Goal: Information Seeking & Learning: Find specific fact

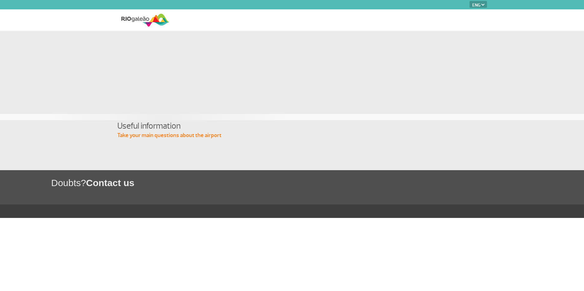
select select "en"
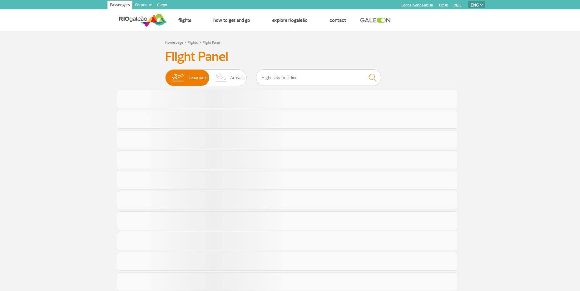
select select "en"
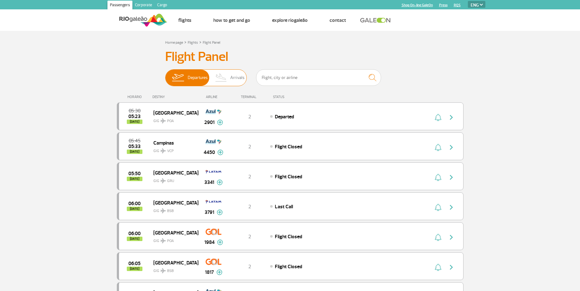
drag, startPoint x: 227, startPoint y: 84, endPoint x: 219, endPoint y: 83, distance: 7.8
click at [227, 84] on img at bounding box center [221, 78] width 18 height 16
click at [165, 75] on input "Departures Arrivals" at bounding box center [165, 75] width 0 height 0
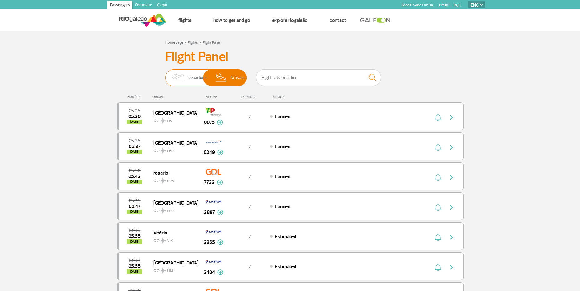
click at [191, 79] on span "Departures" at bounding box center [198, 78] width 20 height 16
click at [165, 75] on input "Departures Arrivals" at bounding box center [165, 75] width 0 height 0
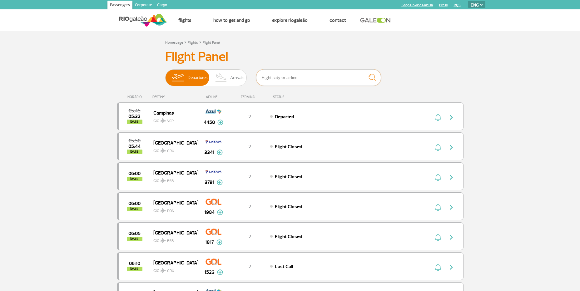
click at [298, 79] on input "text" at bounding box center [318, 77] width 125 height 17
type input "fra"
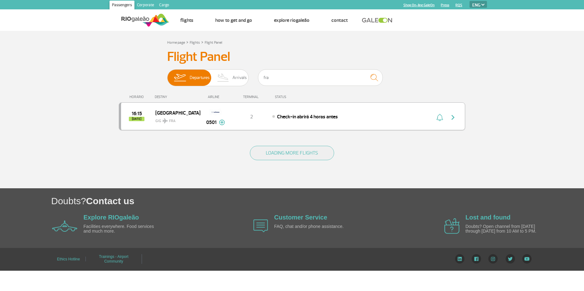
click at [223, 124] on img at bounding box center [222, 123] width 6 height 6
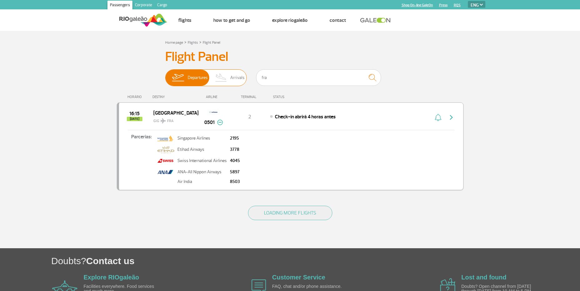
click at [229, 81] on img at bounding box center [221, 78] width 18 height 16
click at [165, 75] on input "Departures Arrivals" at bounding box center [165, 75] width 0 height 0
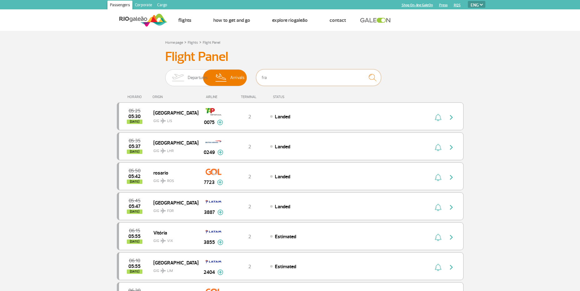
click at [268, 78] on input "fra" at bounding box center [318, 77] width 125 height 17
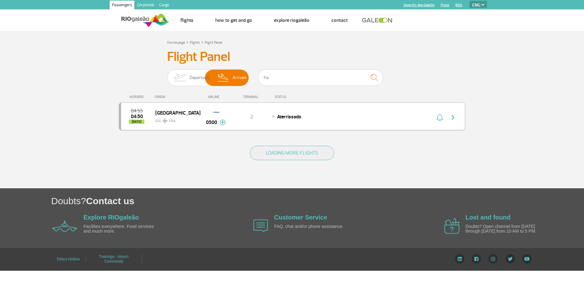
click at [261, 125] on div "04:55 04:50 today Frankfurt GIG FRA 0500 2 Aterrissado Parcerias: Singapore Air…" at bounding box center [292, 116] width 347 height 28
click at [224, 126] on button at bounding box center [223, 122] width 6 height 7
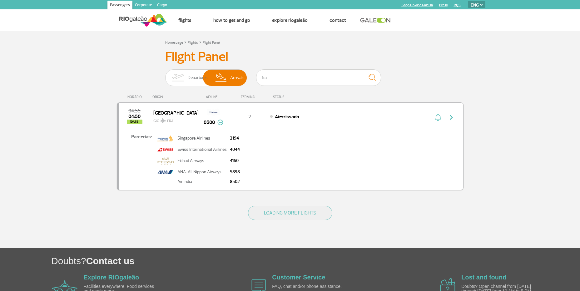
click at [454, 115] on img "button" at bounding box center [450, 117] width 7 height 7
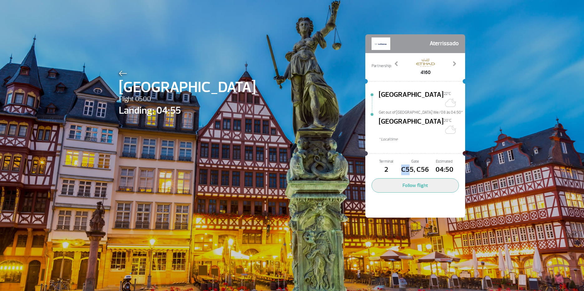
drag, startPoint x: 400, startPoint y: 157, endPoint x: 406, endPoint y: 155, distance: 6.7
click at [406, 165] on span "C55, C56" at bounding box center [415, 170] width 29 height 11
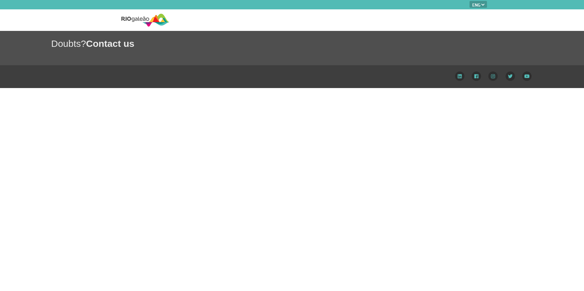
select select "en"
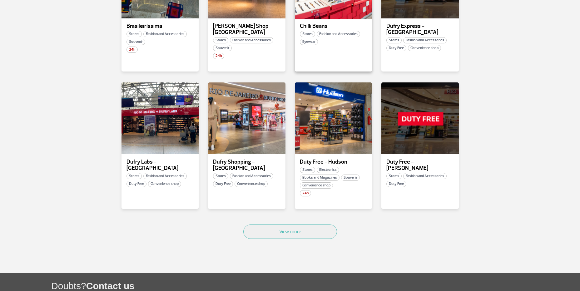
scroll to position [343, 0]
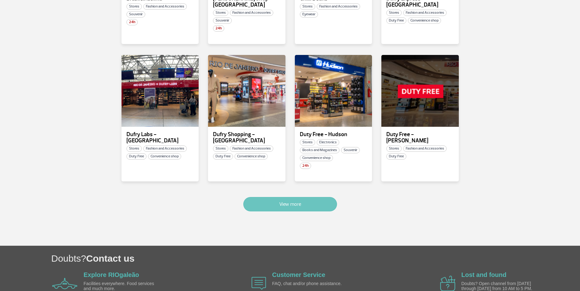
click at [312, 200] on button "View more" at bounding box center [290, 204] width 94 height 14
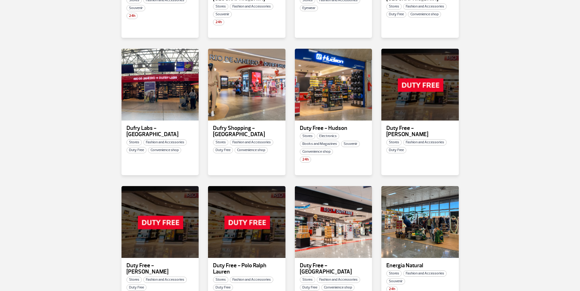
scroll to position [724, 0]
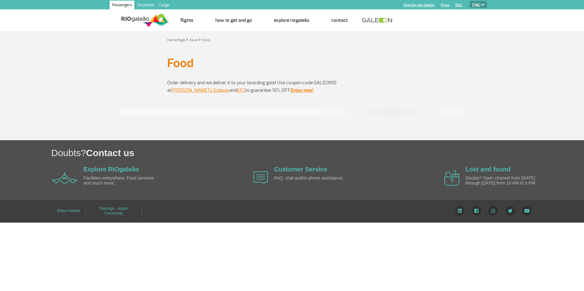
select select "en"
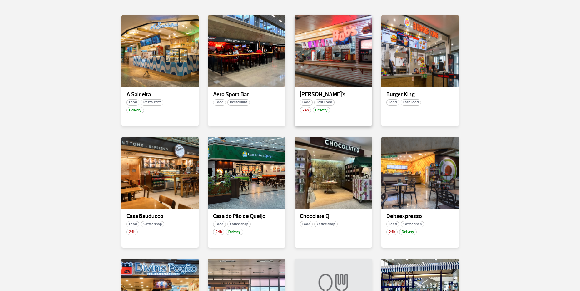
scroll to position [219, 0]
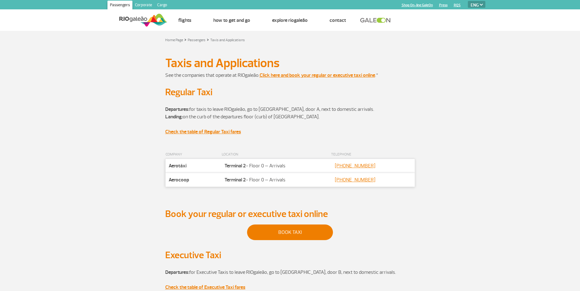
select select "en"
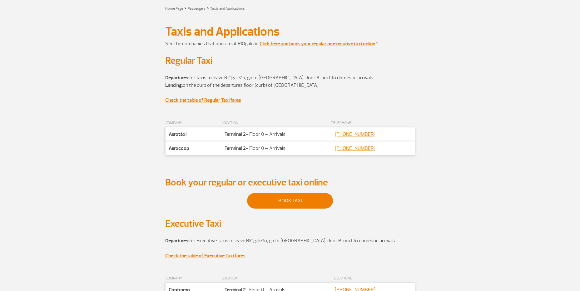
scroll to position [31, 0]
click at [298, 127] on th "LOCATION" at bounding box center [275, 123] width 109 height 8
drag, startPoint x: 298, startPoint y: 131, endPoint x: 300, endPoint y: 137, distance: 6.6
click at [300, 135] on td "Localização Terminal 2 - Floor 0 – Arrivals" at bounding box center [275, 135] width 109 height 14
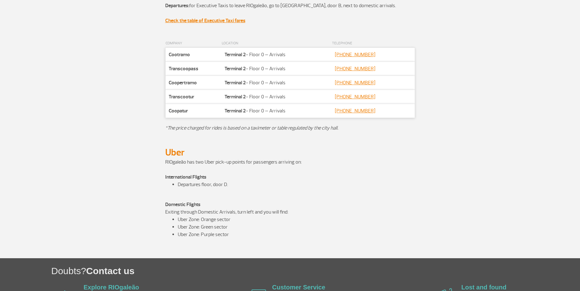
scroll to position [281, 0]
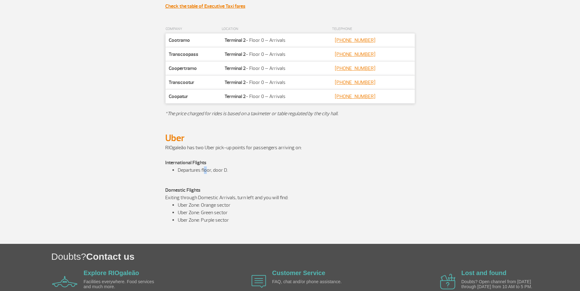
drag, startPoint x: 206, startPoint y: 173, endPoint x: 213, endPoint y: 175, distance: 7.2
click at [213, 175] on div "RIOgaleão has two Uber pick-up points for passengers arriving on: International…" at bounding box center [290, 194] width 250 height 100
drag, startPoint x: 213, startPoint y: 175, endPoint x: 215, endPoint y: 178, distance: 3.8
click at [215, 178] on div "RIOgaleão has two Uber pick-up points for passengers arriving on: International…" at bounding box center [290, 194] width 250 height 100
drag, startPoint x: 215, startPoint y: 178, endPoint x: 219, endPoint y: 190, distance: 12.6
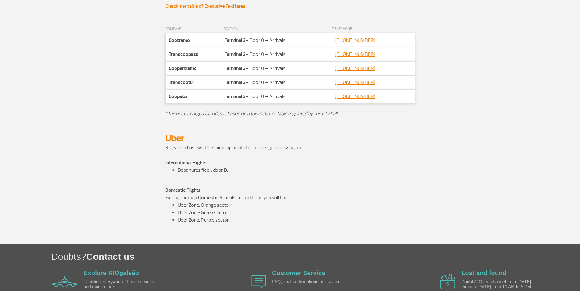
click at [219, 190] on div "RIOgaleão has two Uber pick-up points for passengers arriving on: International…" at bounding box center [290, 194] width 250 height 100
drag, startPoint x: 219, startPoint y: 190, endPoint x: 220, endPoint y: 199, distance: 8.8
click at [220, 199] on p "Domestic Flights Exiting through Domestic Arrivals, turn left and you will find:" at bounding box center [290, 193] width 250 height 15
drag, startPoint x: 220, startPoint y: 199, endPoint x: 224, endPoint y: 216, distance: 17.6
click at [224, 216] on div "RIOgaleão has two Uber pick-up points for passengers arriving on: International…" at bounding box center [290, 194] width 250 height 100
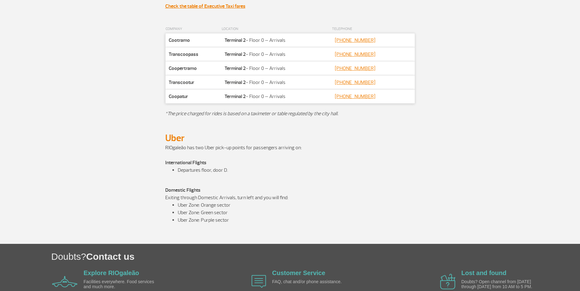
drag, startPoint x: 224, startPoint y: 216, endPoint x: 224, endPoint y: 229, distance: 12.5
click at [224, 228] on div "RIOgaleão has two Uber pick-up points for passengers arriving on: International…" at bounding box center [290, 194] width 250 height 100
drag, startPoint x: 222, startPoint y: 223, endPoint x: 226, endPoint y: 232, distance: 10.3
click at [226, 232] on div "RIOgaleão has two Uber pick-up points for passengers arriving on: International…" at bounding box center [290, 194] width 250 height 100
click at [226, 233] on p at bounding box center [290, 232] width 250 height 7
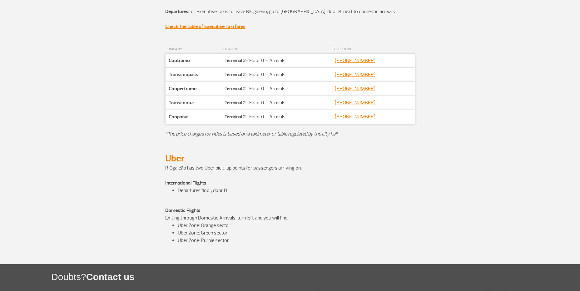
scroll to position [250, 0]
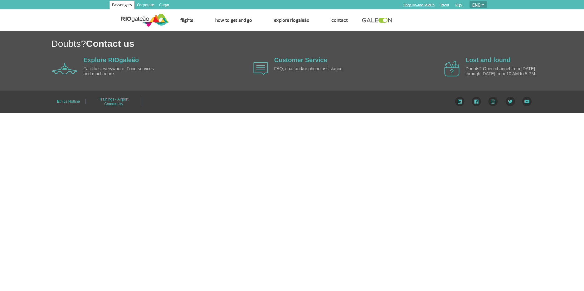
select select "en"
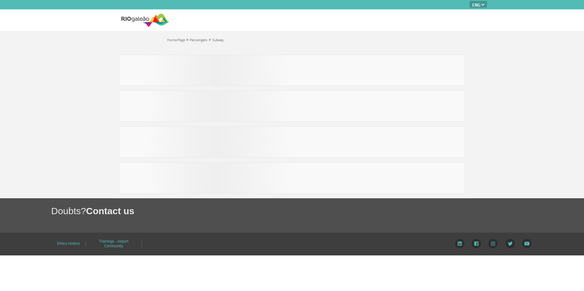
select select "en"
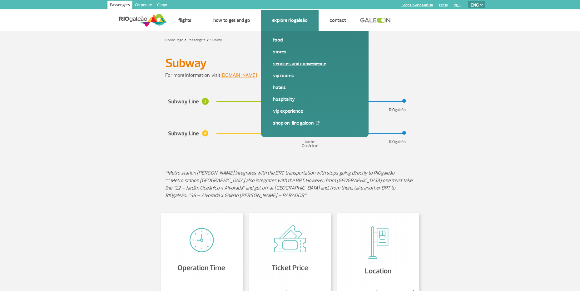
click at [300, 65] on link "Services and Convenience" at bounding box center [315, 63] width 84 height 7
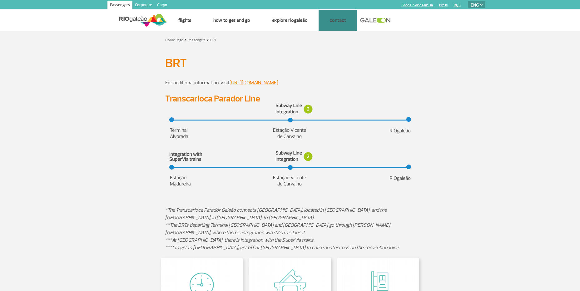
select select "en"
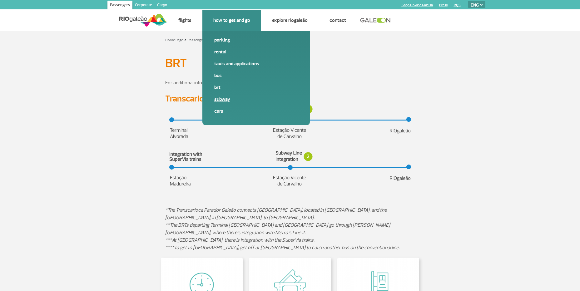
click at [219, 101] on link "Subway" at bounding box center [256, 99] width 84 height 7
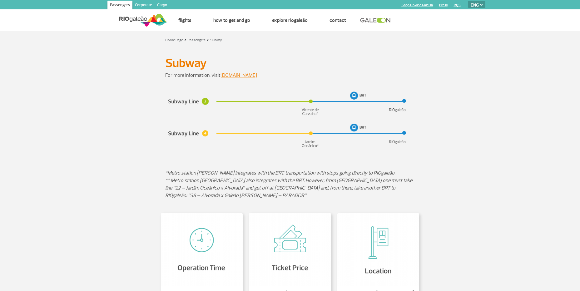
click at [275, 91] on img at bounding box center [290, 120] width 250 height 60
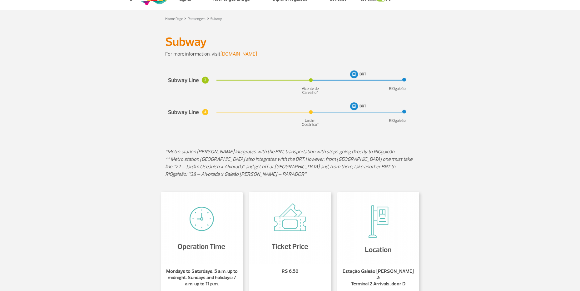
scroll to position [31, 0]
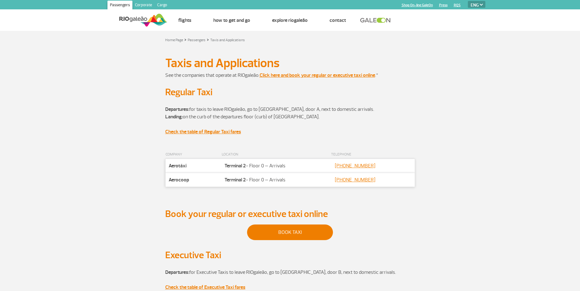
select select "en"
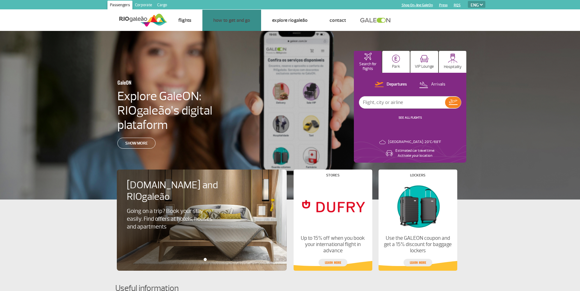
select select "en"
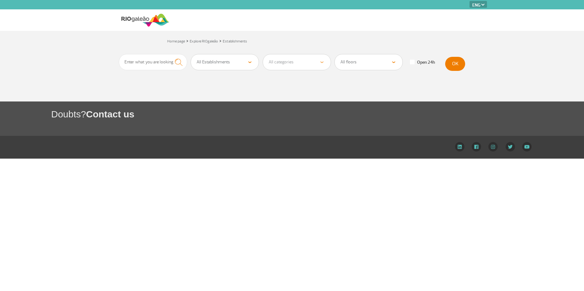
select select "en"
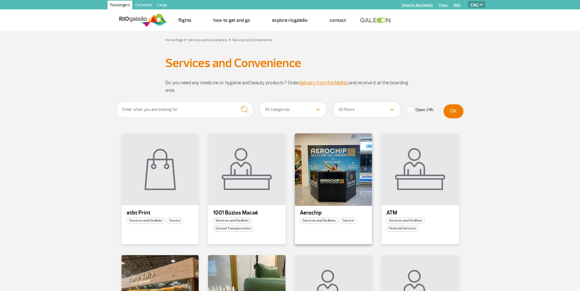
click at [345, 173] on div at bounding box center [333, 169] width 79 height 73
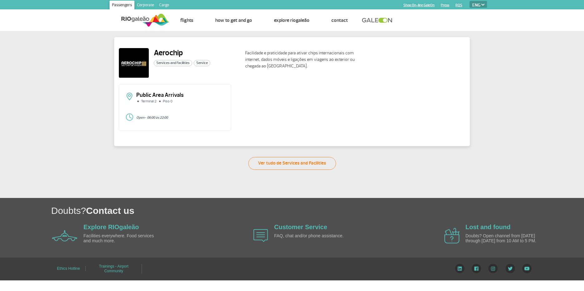
click at [187, 97] on p "Public Area Arrivals" at bounding box center [180, 95] width 88 height 6
click at [153, 15] on img at bounding box center [145, 19] width 48 height 15
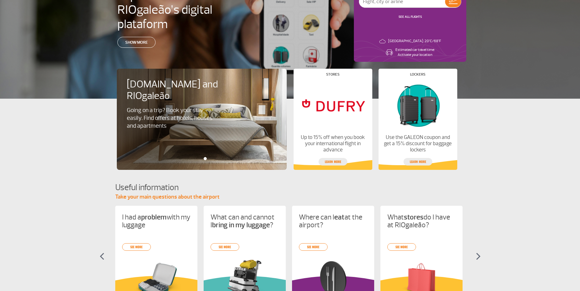
scroll to position [241, 0]
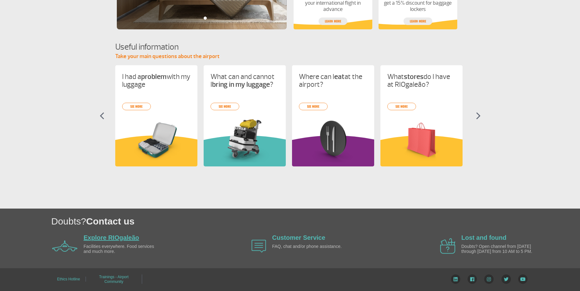
click at [115, 237] on link "Explore RIOgaleão" at bounding box center [112, 237] width 56 height 7
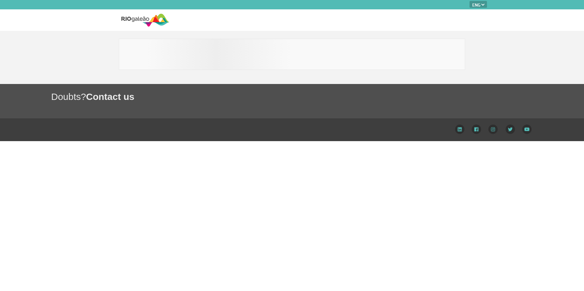
select select "en"
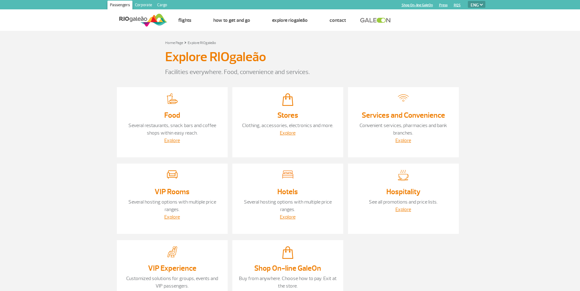
click at [392, 103] on div at bounding box center [403, 100] width 98 height 14
click at [397, 135] on link "Convenient services, pharmacies and bank branches." at bounding box center [403, 129] width 88 height 14
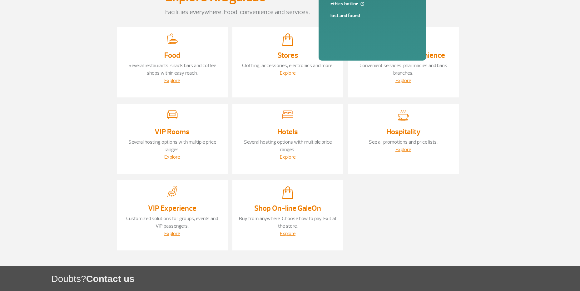
scroll to position [117, 0]
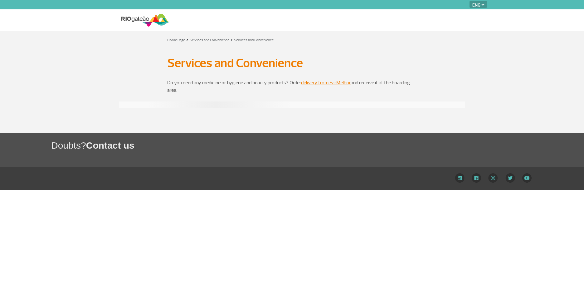
select select "en"
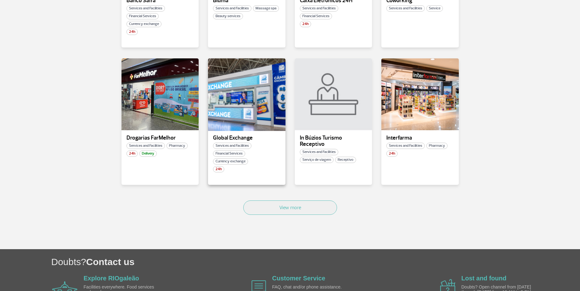
scroll to position [375, 0]
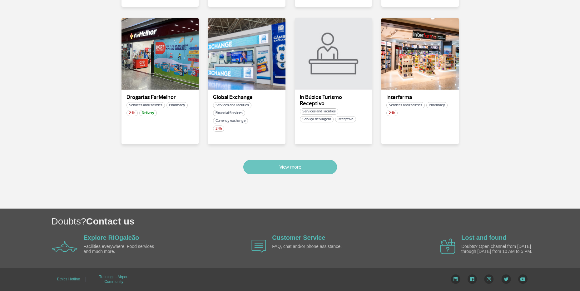
click at [285, 174] on button "View more" at bounding box center [290, 167] width 94 height 14
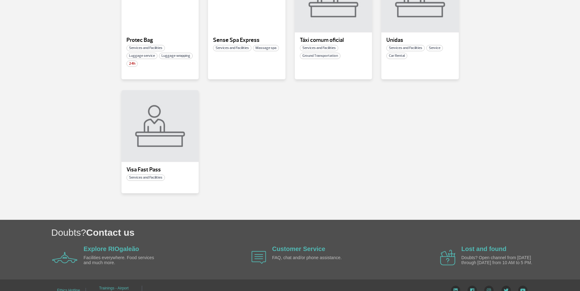
scroll to position [710, 0]
